Goal: Information Seeking & Learning: Learn about a topic

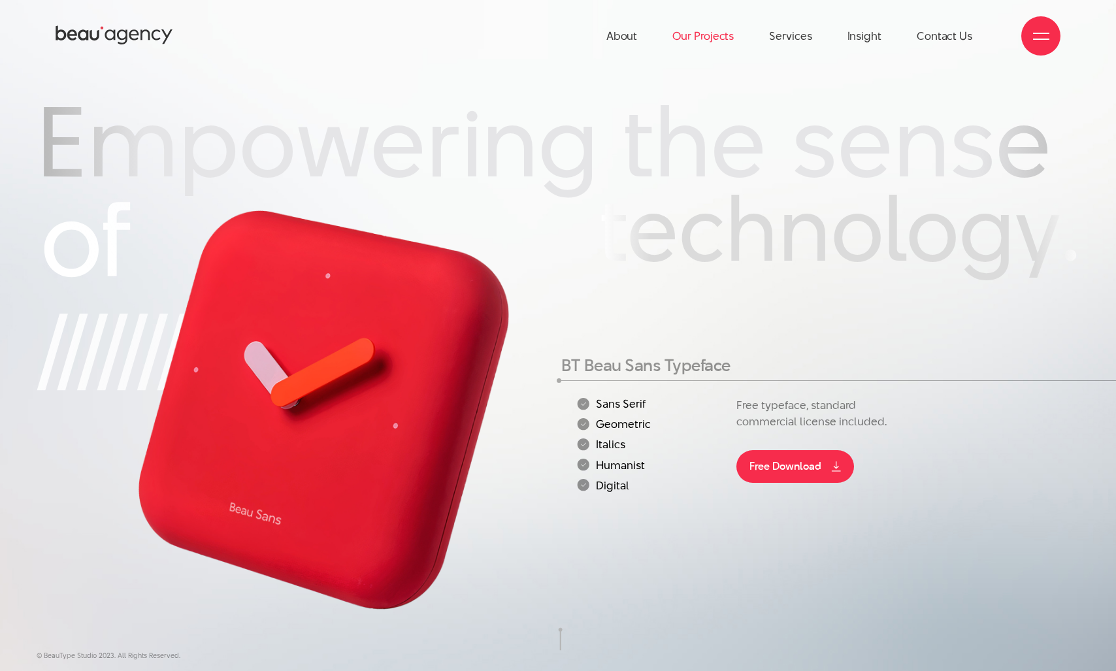
click at [690, 36] on link "Our Projects" at bounding box center [703, 36] width 61 height 72
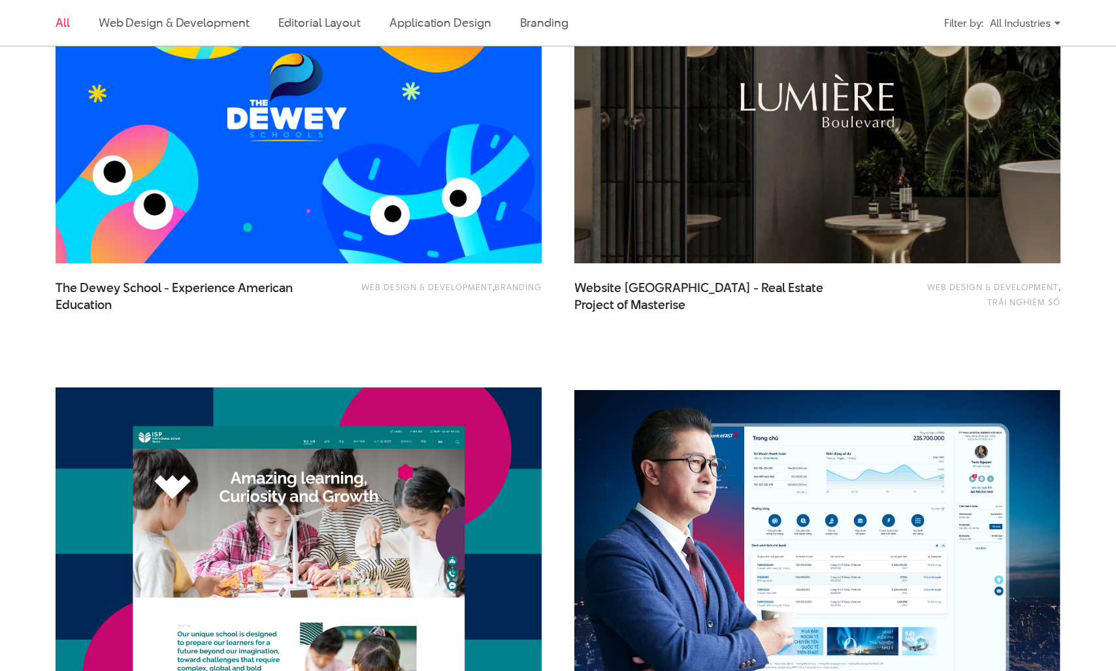
scroll to position [1020, 0]
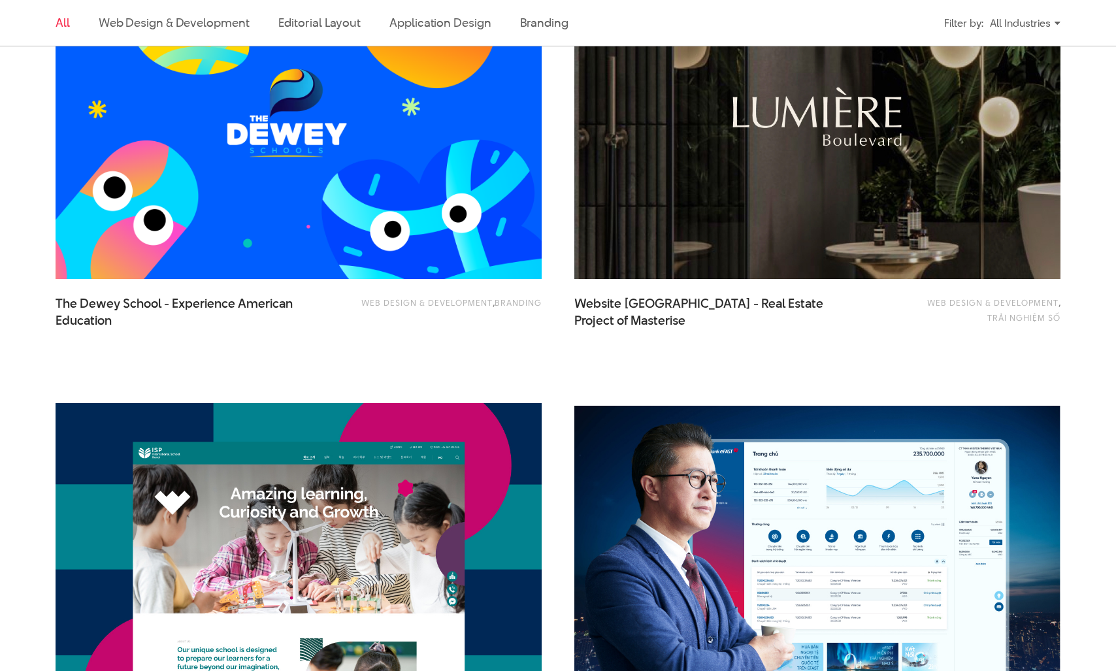
click at [707, 199] on img at bounding box center [817, 116] width 535 height 358
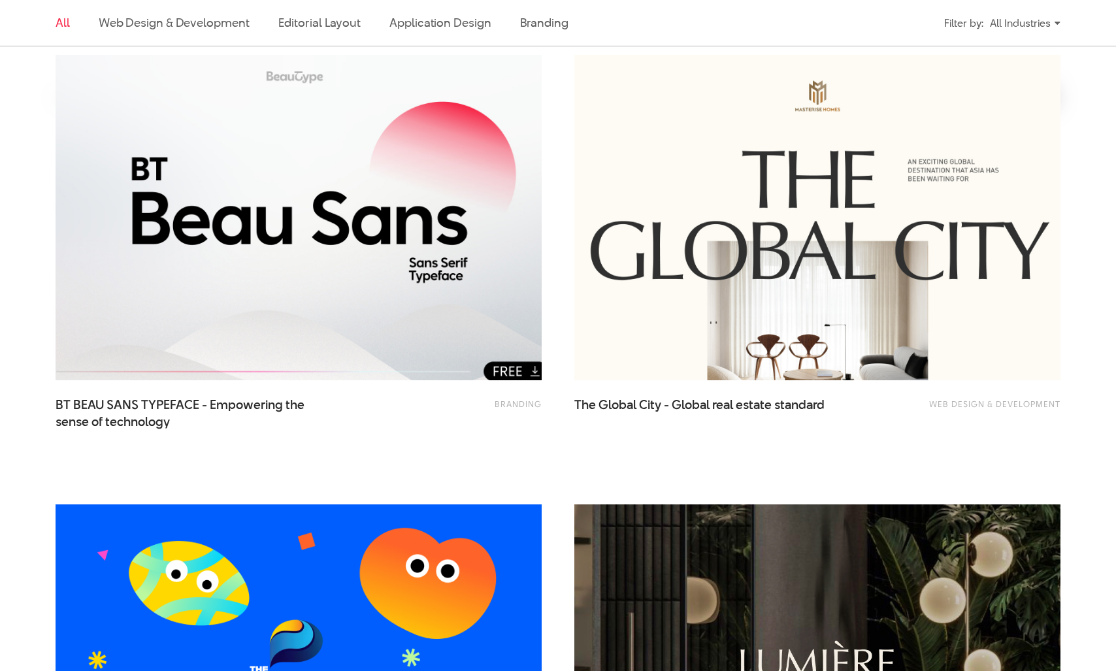
scroll to position [536, 0]
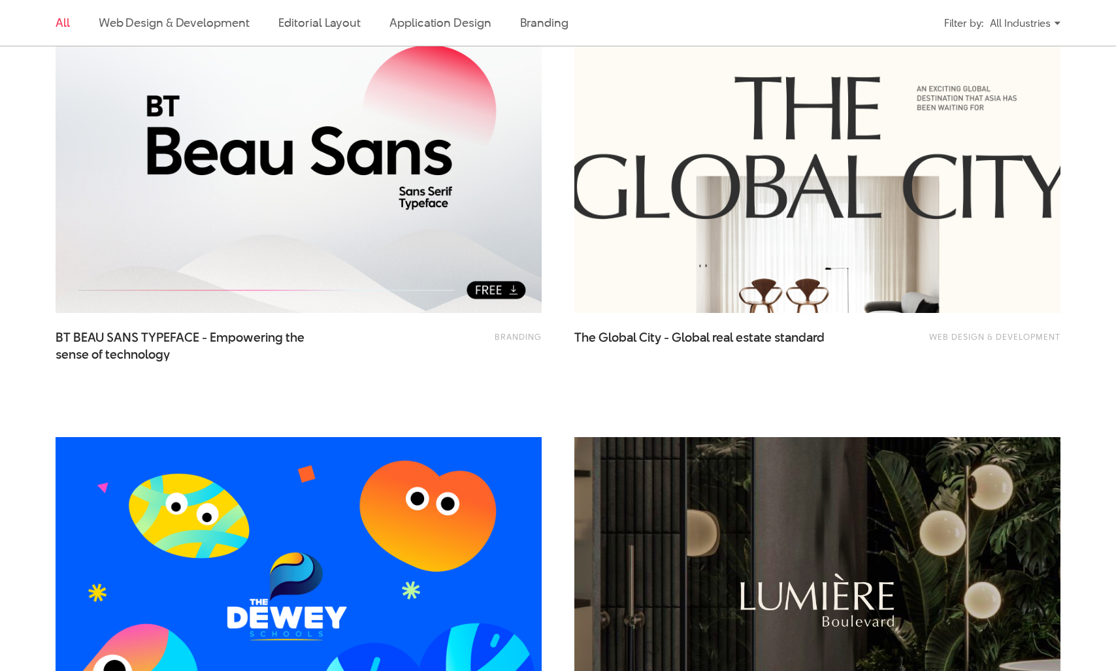
click at [746, 263] on img at bounding box center [817, 150] width 535 height 358
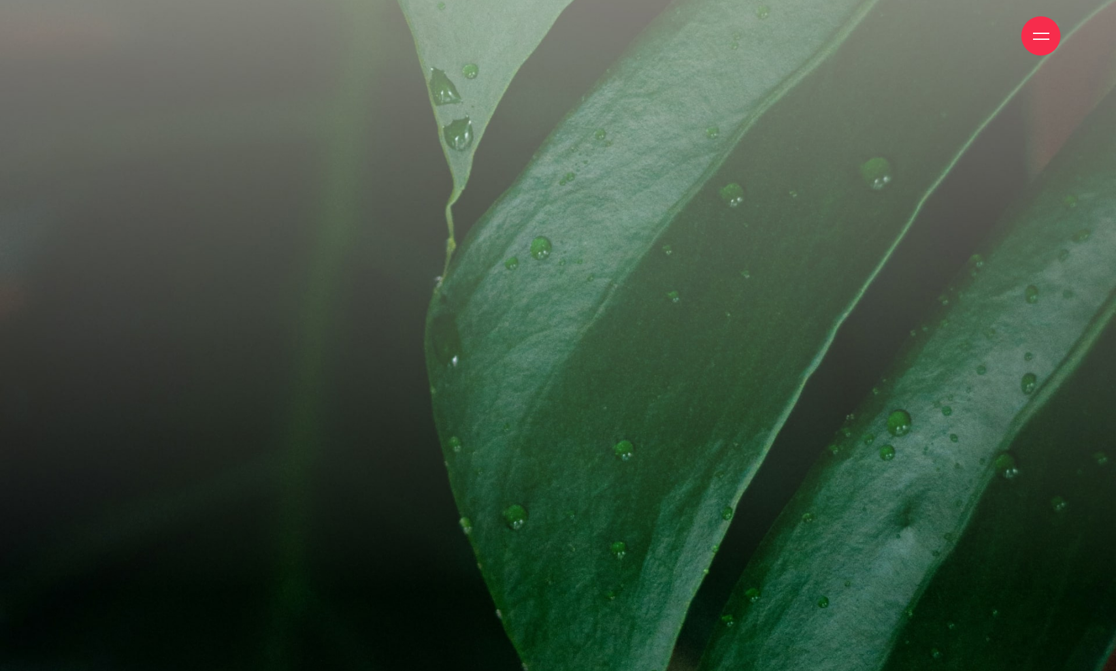
scroll to position [17868, 0]
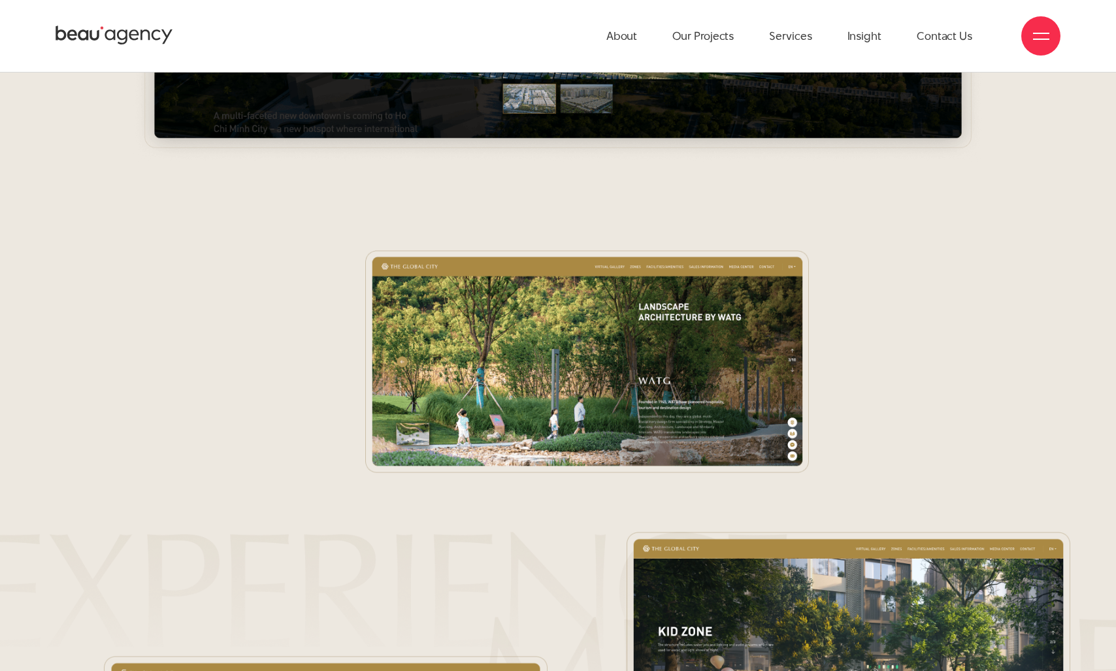
scroll to position [10167, 0]
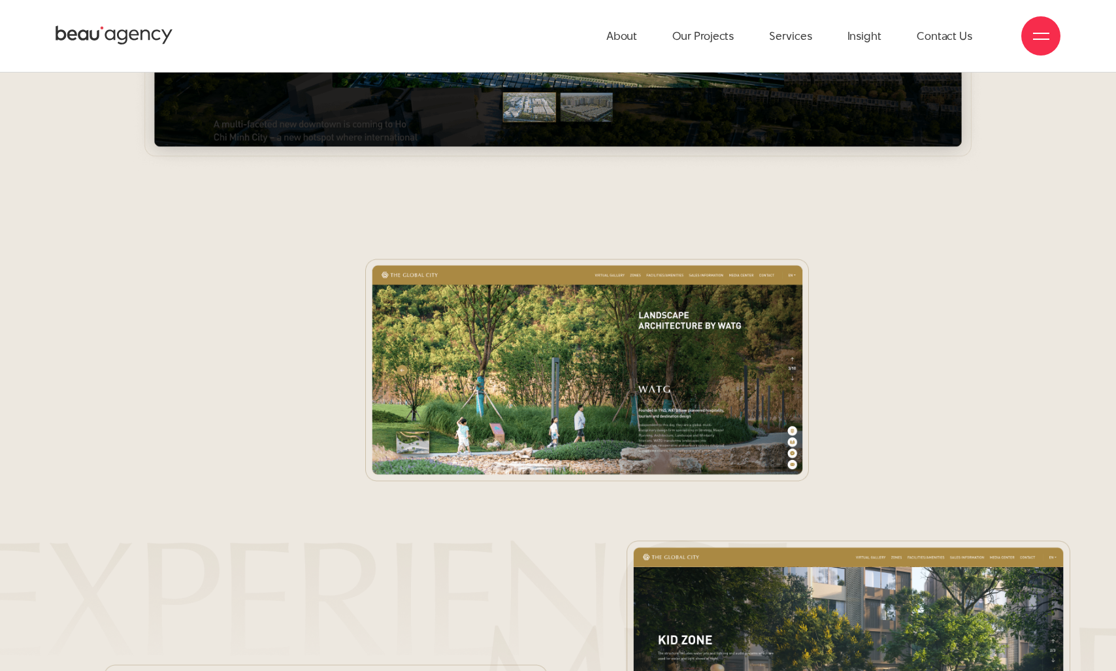
click at [118, 270] on div at bounding box center [558, 399] width 1046 height 281
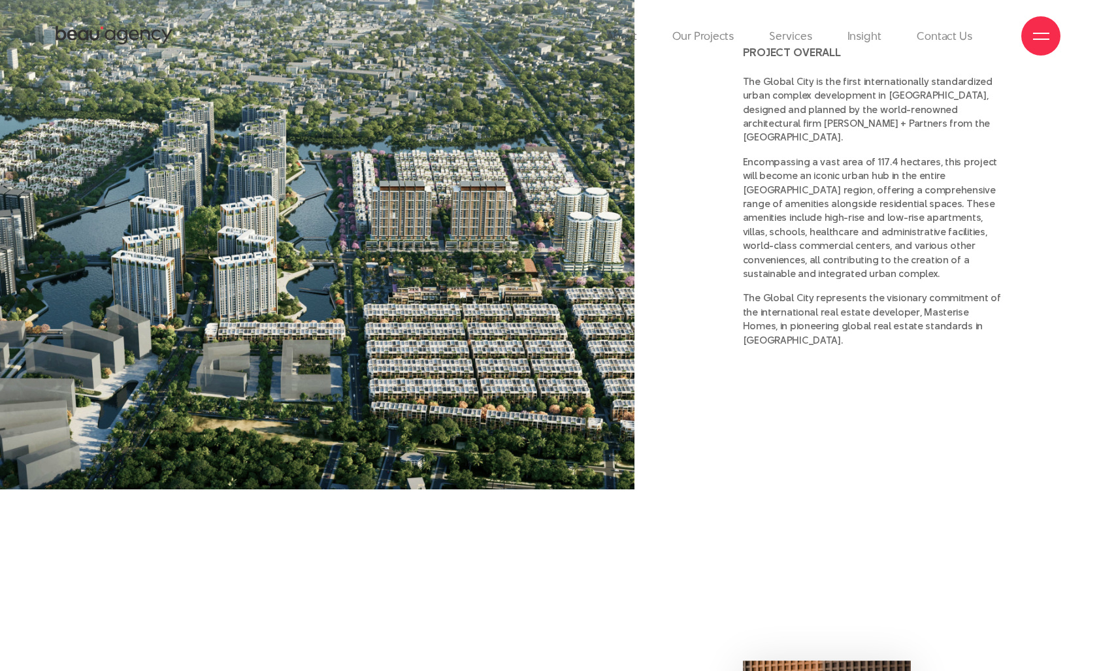
scroll to position [0, 0]
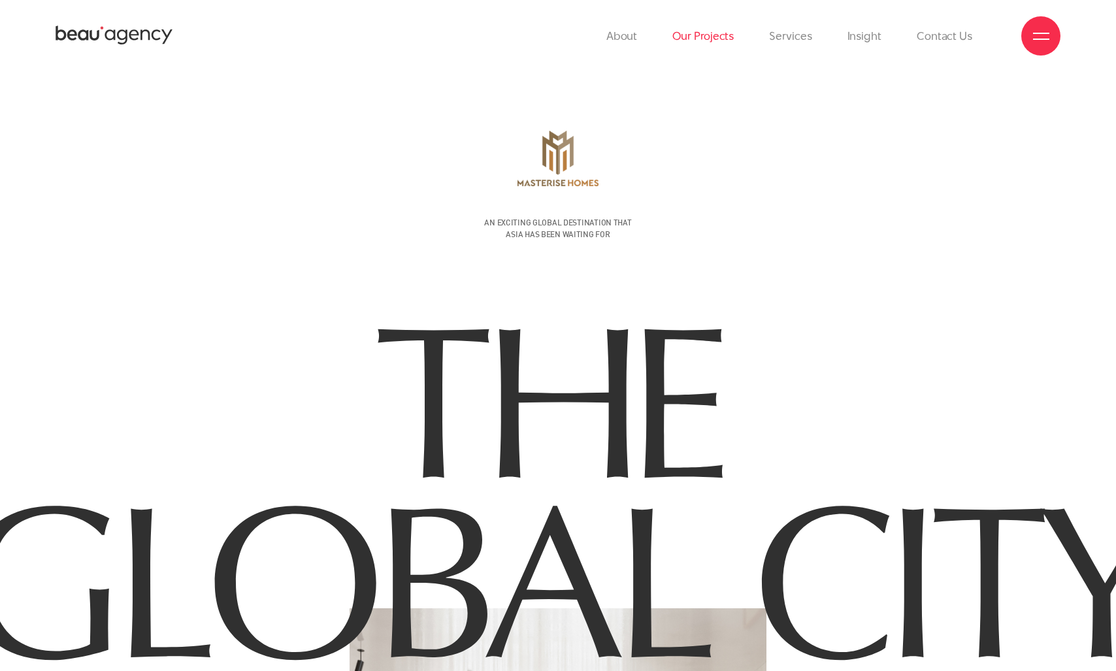
click at [688, 45] on link "Our Projects" at bounding box center [703, 36] width 61 height 72
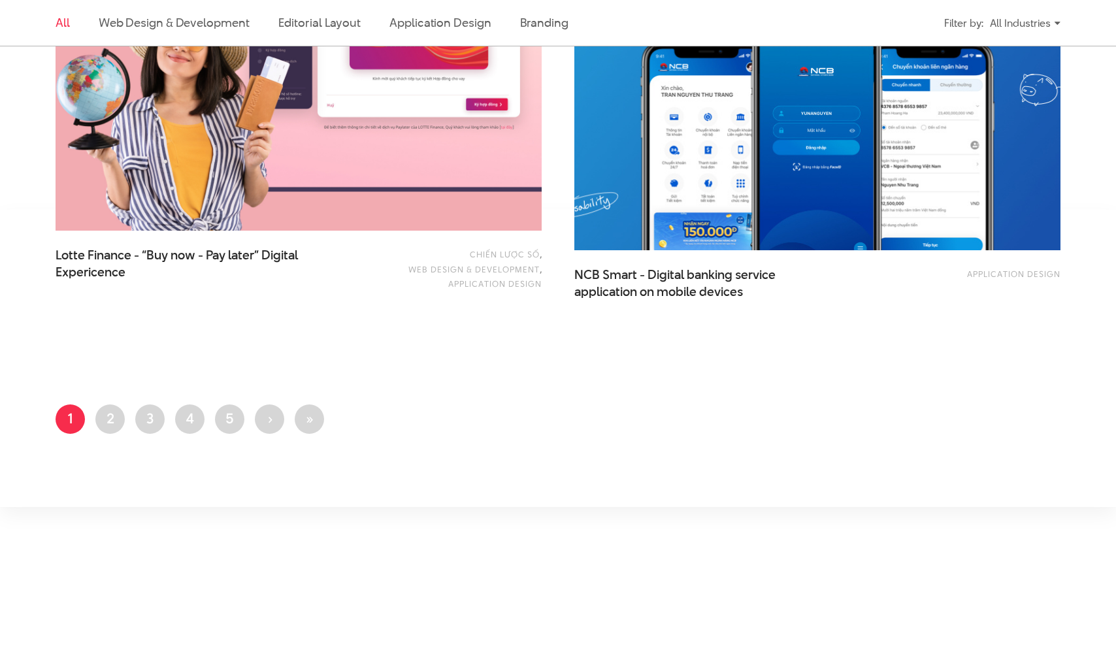
scroll to position [2993, 0]
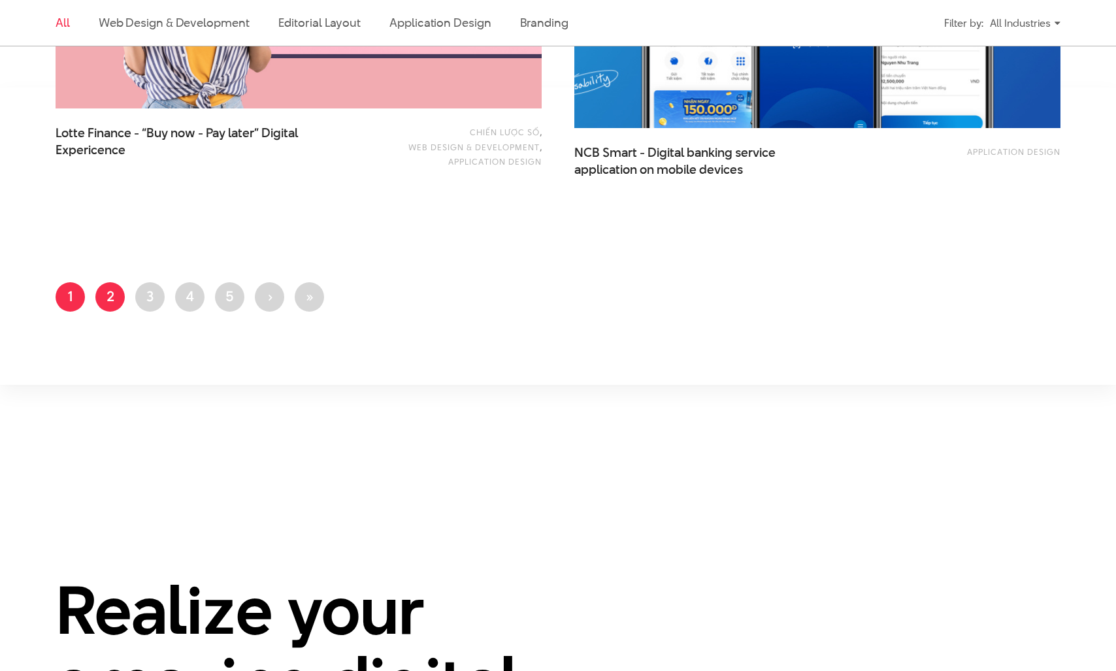
click at [113, 288] on link "Page 2" at bounding box center [109, 296] width 29 height 29
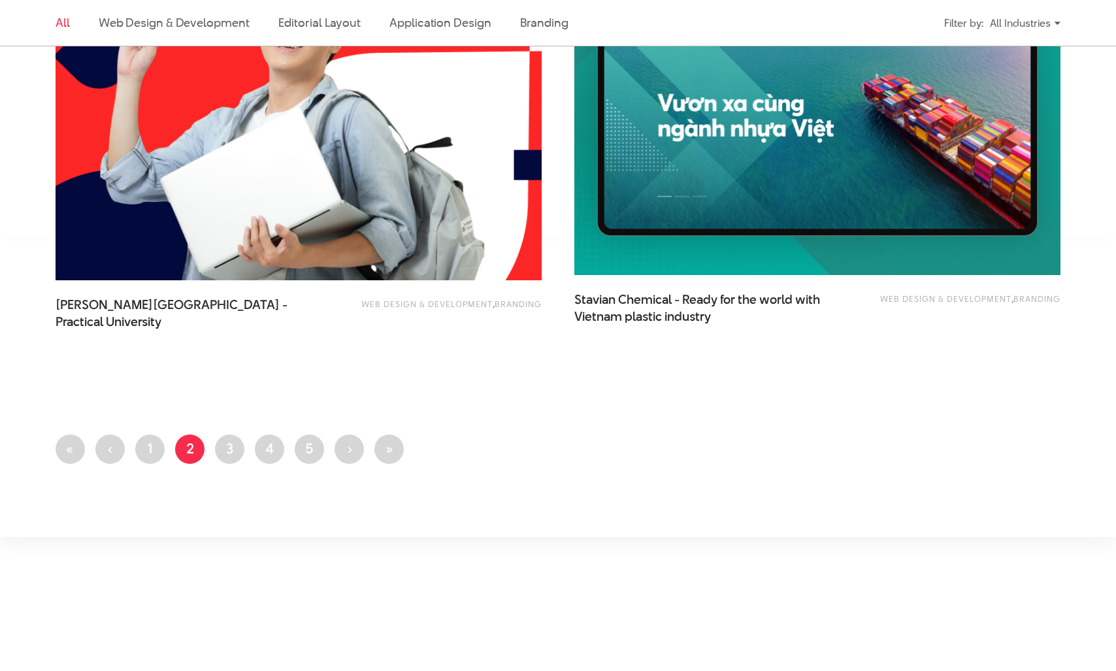
scroll to position [2899, 0]
